Goal: Browse casually

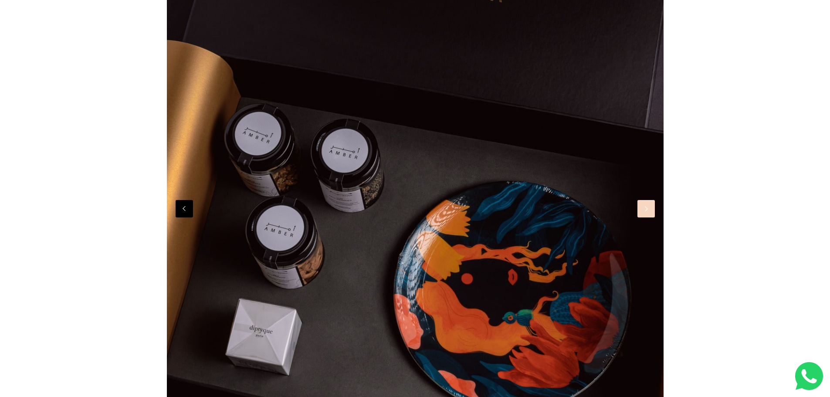
click at [646, 211] on button "Next" at bounding box center [645, 208] width 17 height 17
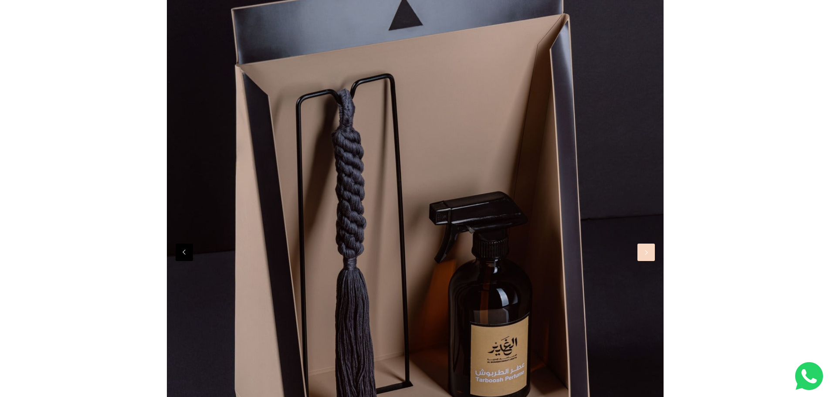
click at [643, 256] on button "Next" at bounding box center [645, 251] width 17 height 17
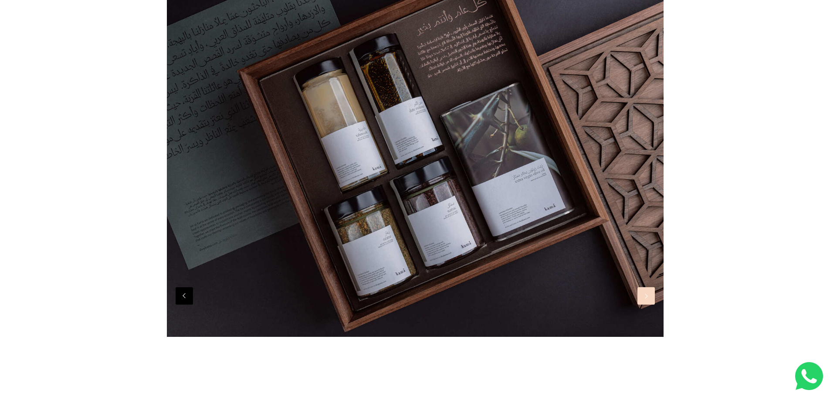
click at [646, 292] on button "Next" at bounding box center [645, 295] width 17 height 17
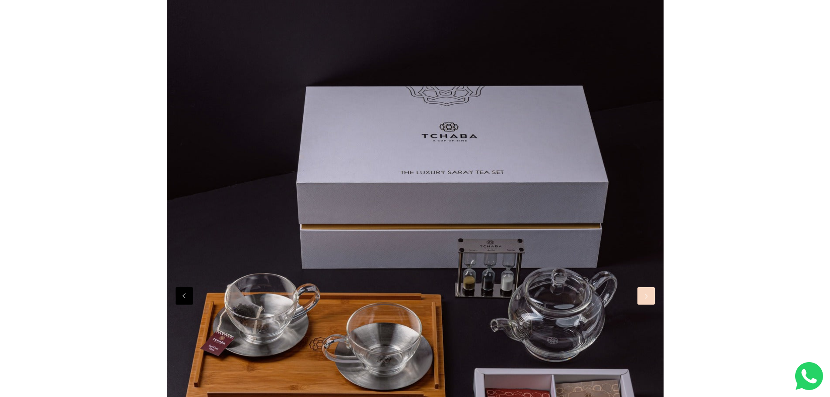
click at [646, 291] on button "Next" at bounding box center [645, 295] width 17 height 17
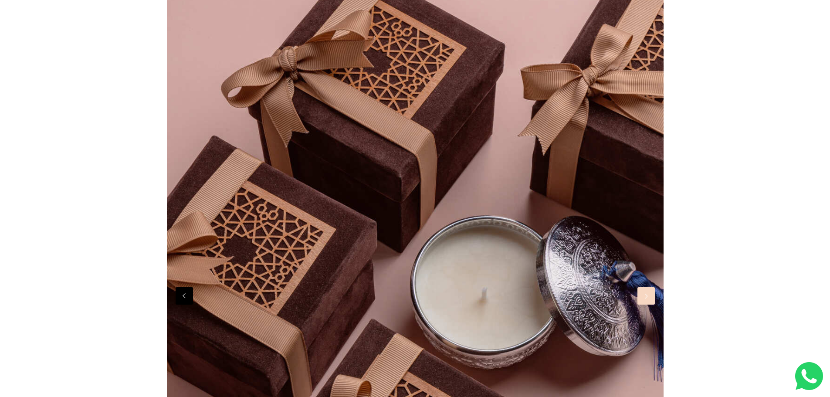
click at [646, 291] on button "Next" at bounding box center [645, 295] width 17 height 17
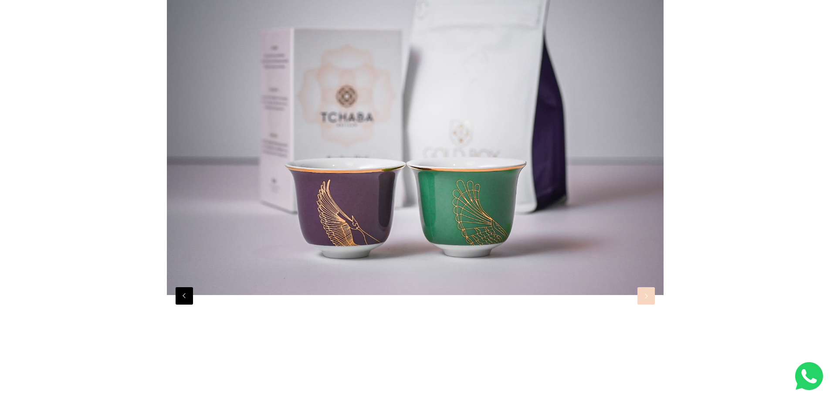
click at [646, 291] on button "Next" at bounding box center [645, 295] width 17 height 17
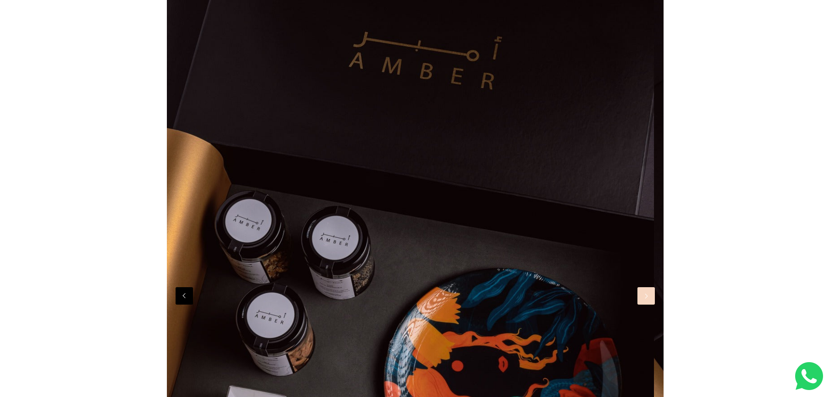
click at [649, 304] on button "Next" at bounding box center [645, 295] width 17 height 17
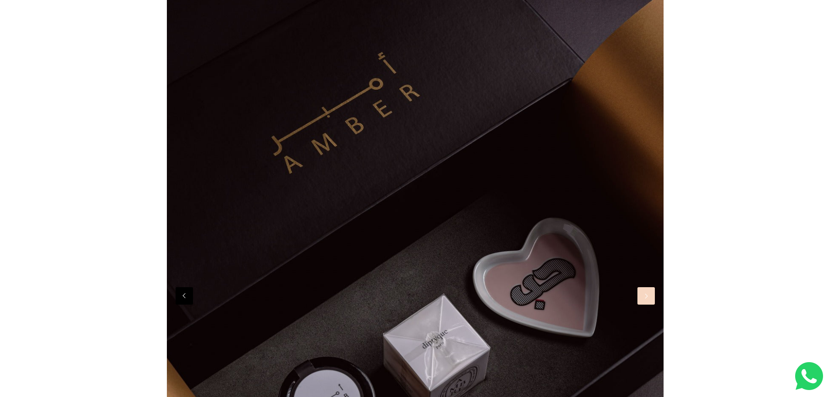
click at [648, 303] on button "Next" at bounding box center [645, 295] width 17 height 17
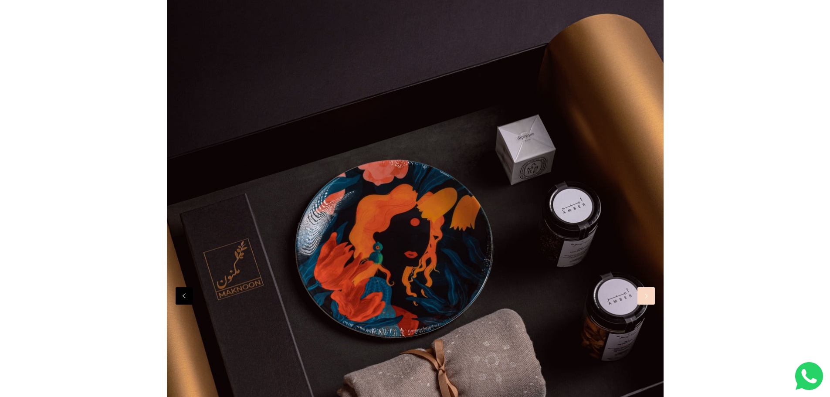
click at [648, 302] on button "Next" at bounding box center [645, 295] width 17 height 17
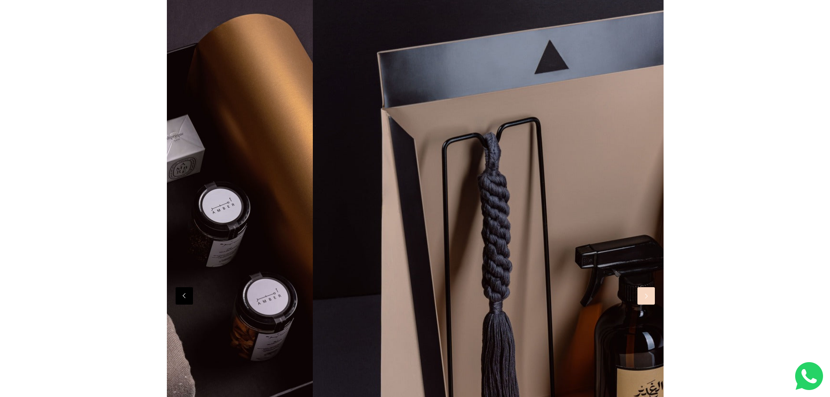
click at [648, 302] on button "Next" at bounding box center [645, 295] width 17 height 17
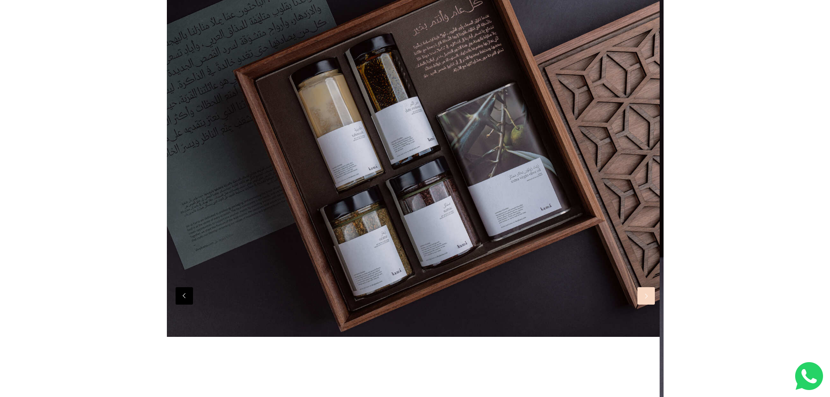
click at [648, 302] on button "Next" at bounding box center [645, 295] width 17 height 17
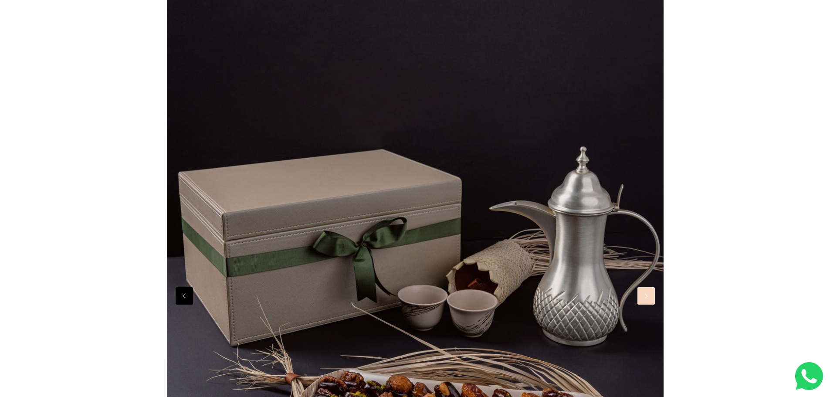
click at [642, 297] on button "Next" at bounding box center [645, 295] width 17 height 17
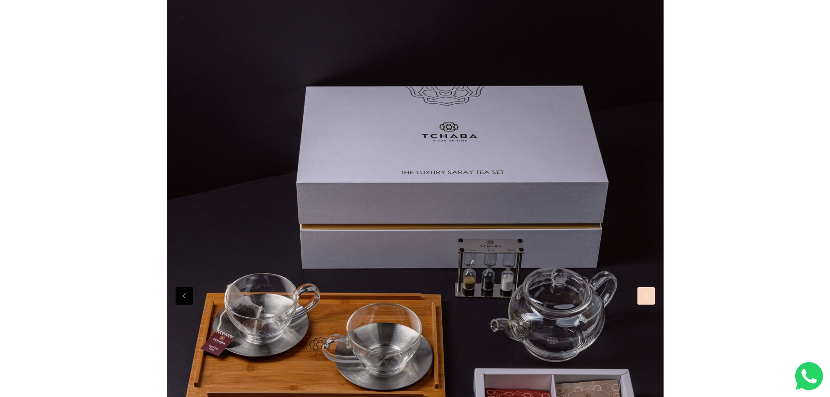
click at [642, 297] on button "Next" at bounding box center [645, 295] width 17 height 17
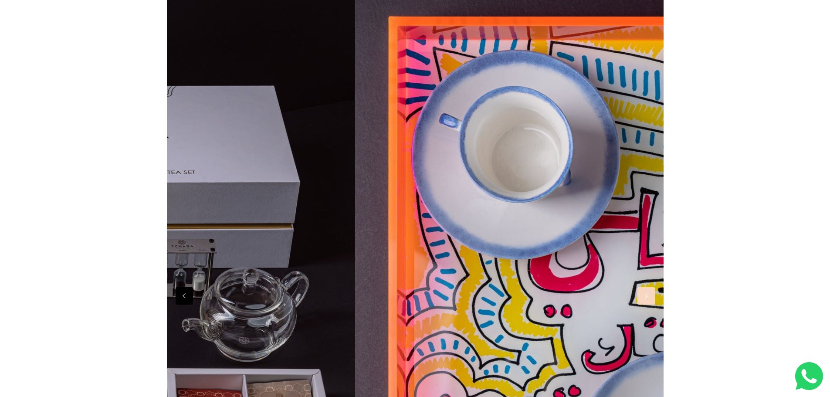
click at [642, 297] on button "Next" at bounding box center [645, 295] width 17 height 17
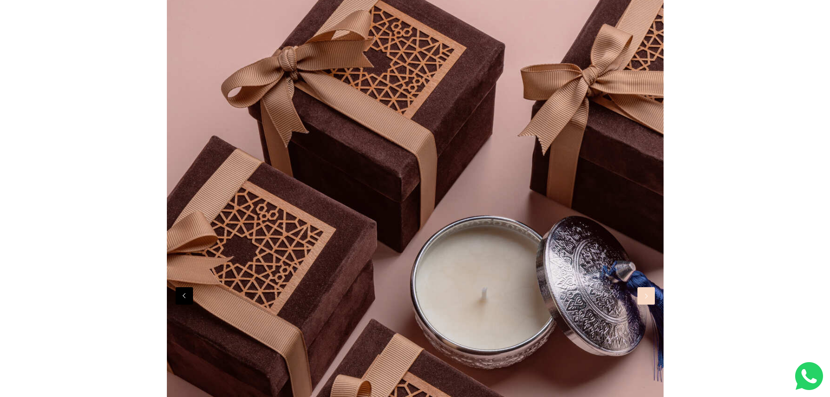
click at [642, 297] on button "Next" at bounding box center [645, 295] width 17 height 17
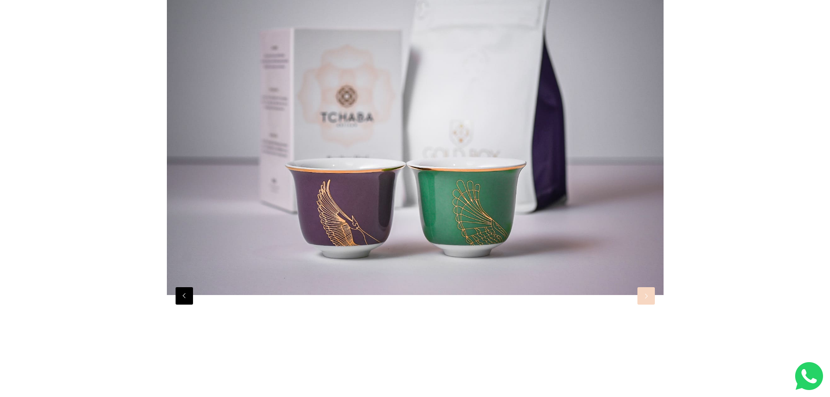
click at [642, 296] on button "Next" at bounding box center [645, 295] width 17 height 17
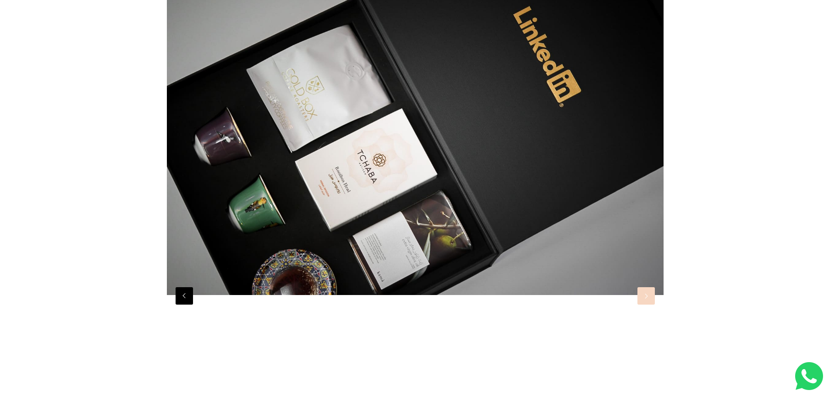
click at [642, 296] on button "Next" at bounding box center [645, 295] width 17 height 17
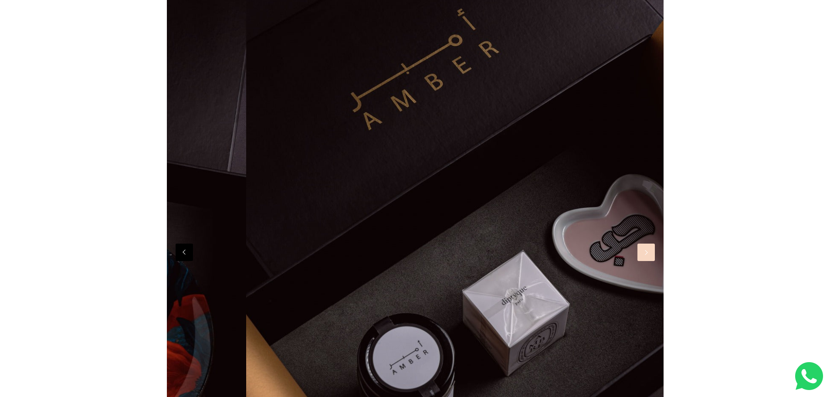
scroll to position [0, 4972]
